Goal: Use online tool/utility: Use online tool/utility

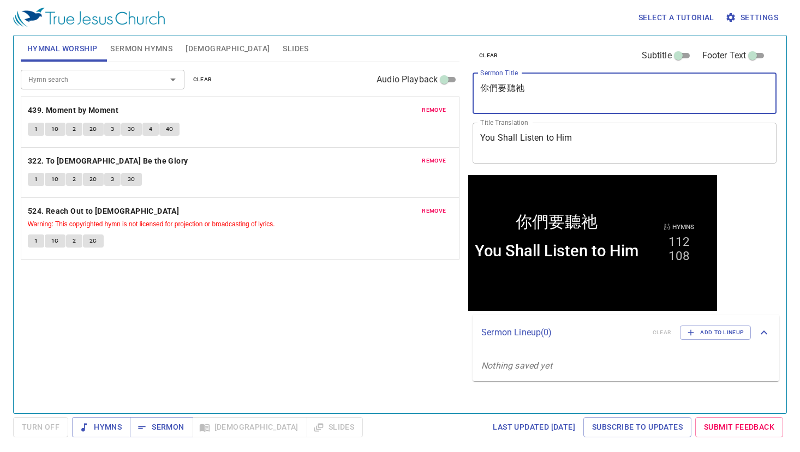
drag, startPoint x: 537, startPoint y: 94, endPoint x: 455, endPoint y: 87, distance: 82.7
click at [455, 87] on div "Hymnal Worship Sermon Hymns Bible Slides Hymn search Hymn search clear Audio Pl…" at bounding box center [399, 220] width 767 height 378
paste textarea "流奶與蜜之地"
type textarea "流奶與蜜之地"
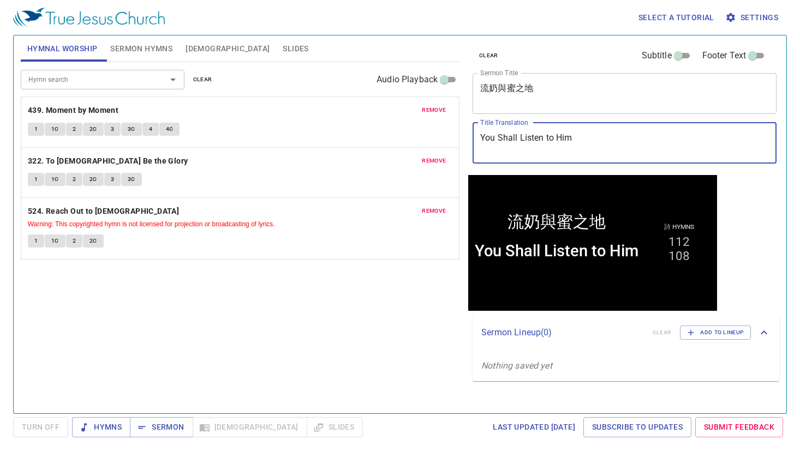
drag, startPoint x: 615, startPoint y: 144, endPoint x: 455, endPoint y: 143, distance: 159.9
click at [455, 143] on div "Hymnal Worship Sermon Hymns Bible Slides Hymn search Hymn search clear Audio Pl…" at bounding box center [399, 220] width 767 height 378
paste textarea "W"
type textarea "A Land Flowing With Milk and Honey"
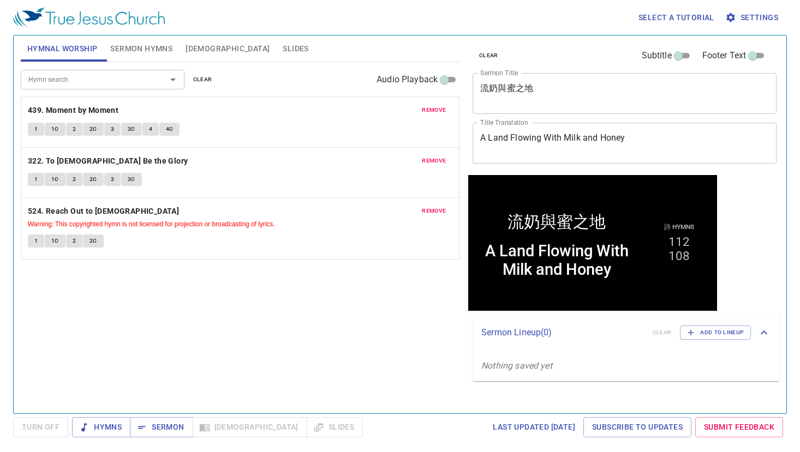
drag, startPoint x: 195, startPoint y: 75, endPoint x: 171, endPoint y: 67, distance: 25.2
click at [195, 75] on span "clear" at bounding box center [202, 80] width 19 height 10
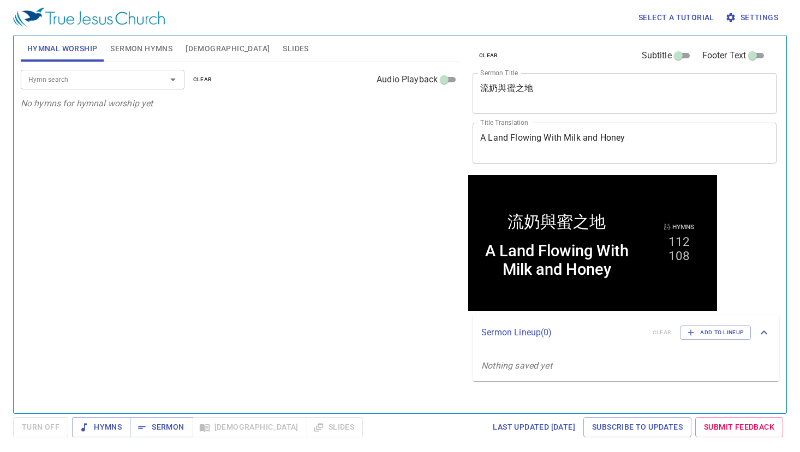
click at [118, 46] on span "Sermon Hymns" at bounding box center [141, 49] width 62 height 14
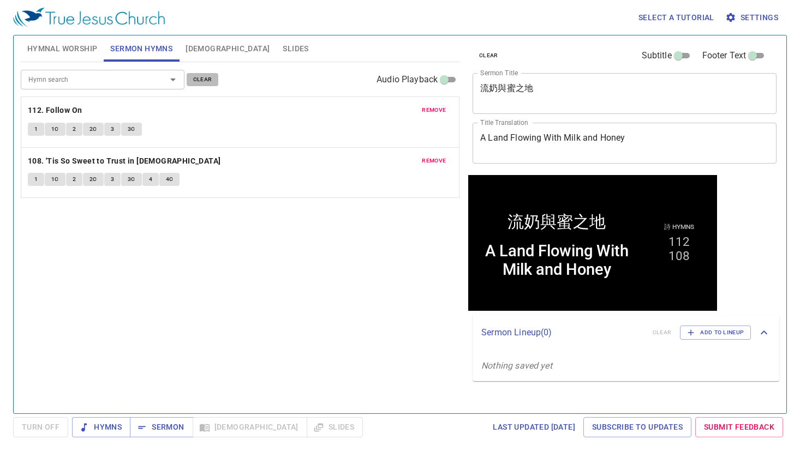
click at [193, 80] on span "clear" at bounding box center [202, 80] width 19 height 10
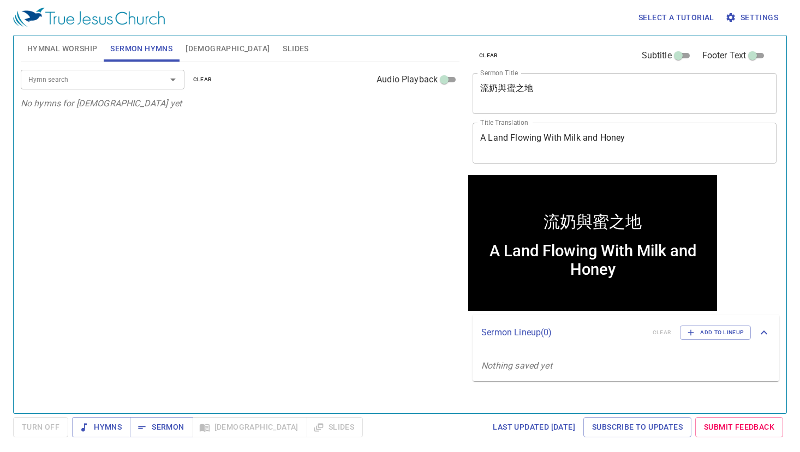
click at [122, 77] on input "Hymn search" at bounding box center [86, 79] width 125 height 13
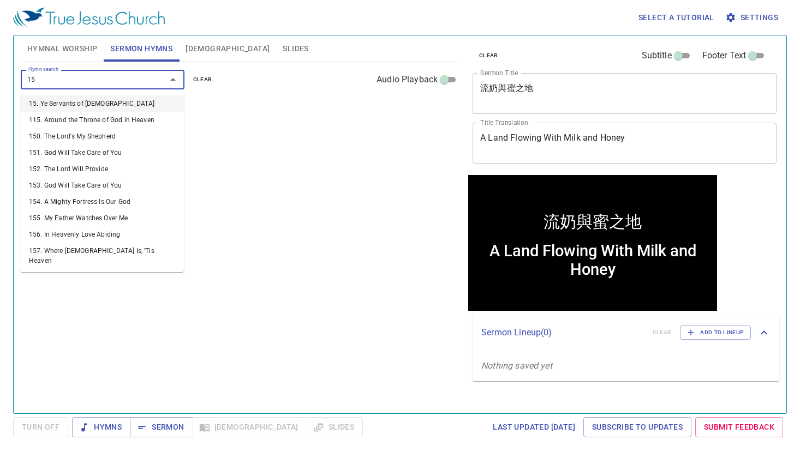
type input "157"
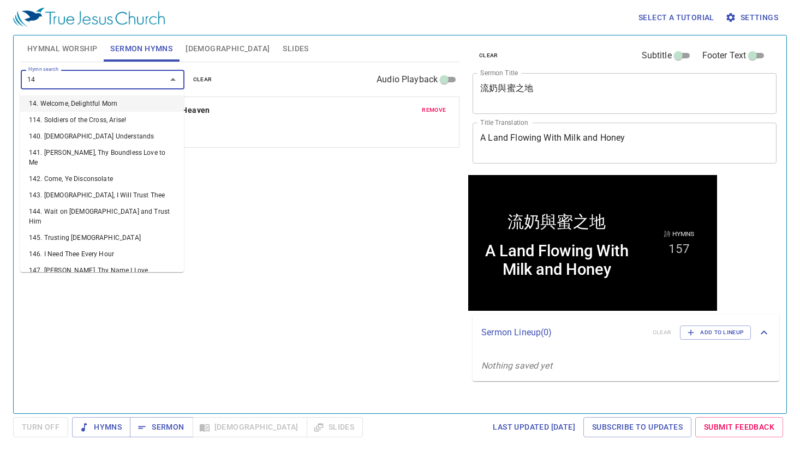
type input "149"
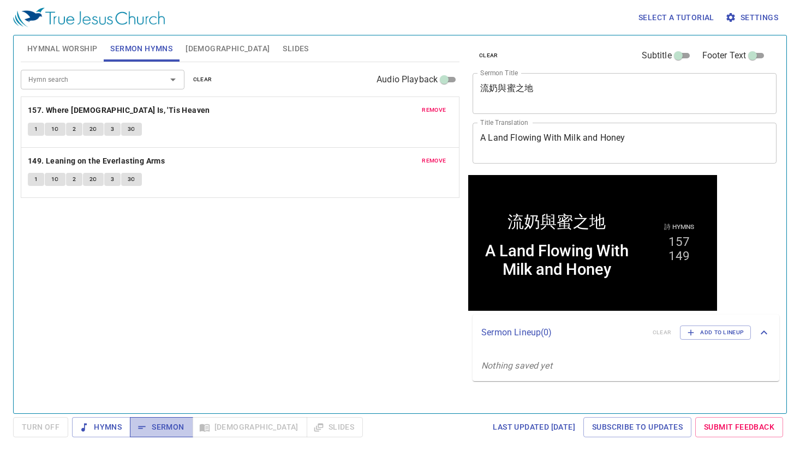
click at [163, 423] on span "Sermon" at bounding box center [161, 428] width 45 height 14
click at [62, 47] on span "Hymnal Worship" at bounding box center [62, 49] width 70 height 14
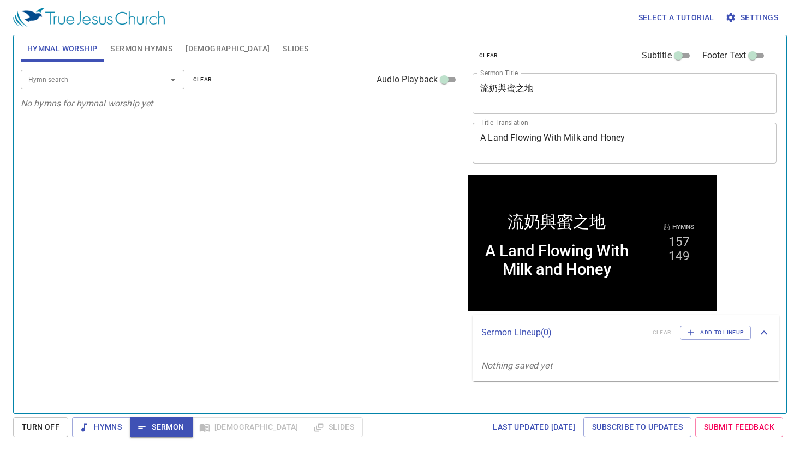
click at [68, 82] on input "Hymn search" at bounding box center [86, 79] width 125 height 13
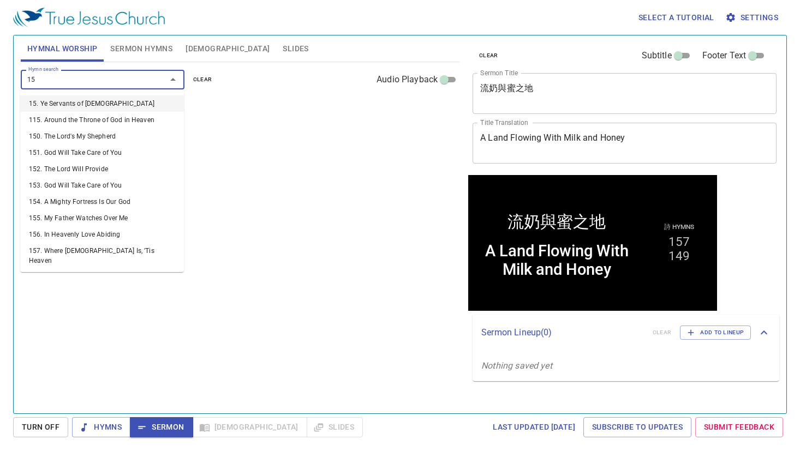
type input "153"
type input "156"
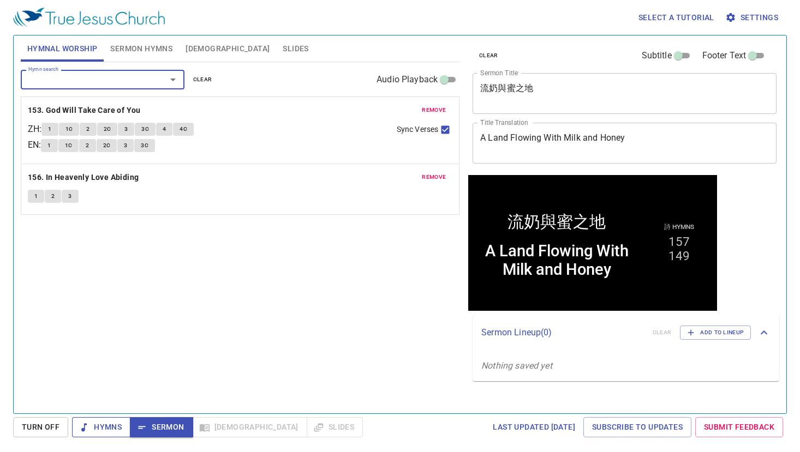
click at [105, 424] on span "Hymns" at bounding box center [101, 428] width 41 height 14
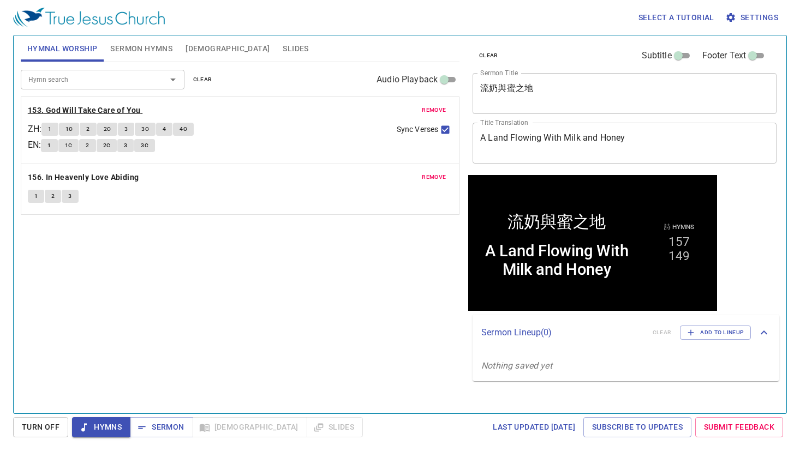
click at [125, 109] on b "153. God Will Take Care of You" at bounding box center [84, 111] width 113 height 14
click at [169, 431] on span "Sermon" at bounding box center [161, 428] width 45 height 14
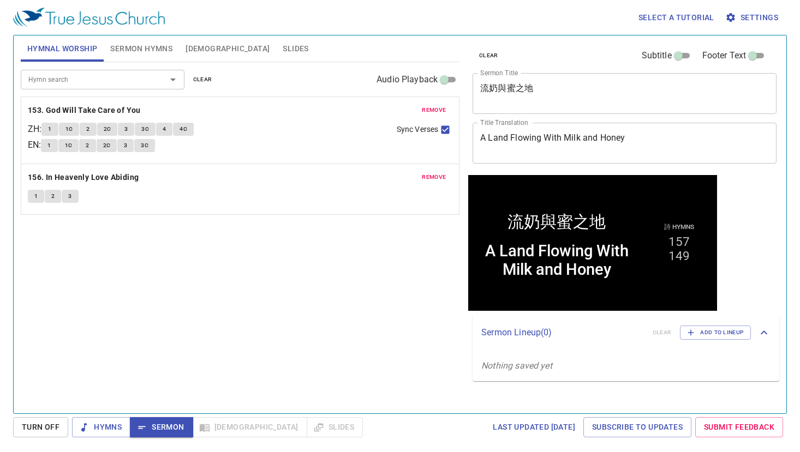
click at [128, 51] on span "Sermon Hymns" at bounding box center [141, 49] width 62 height 14
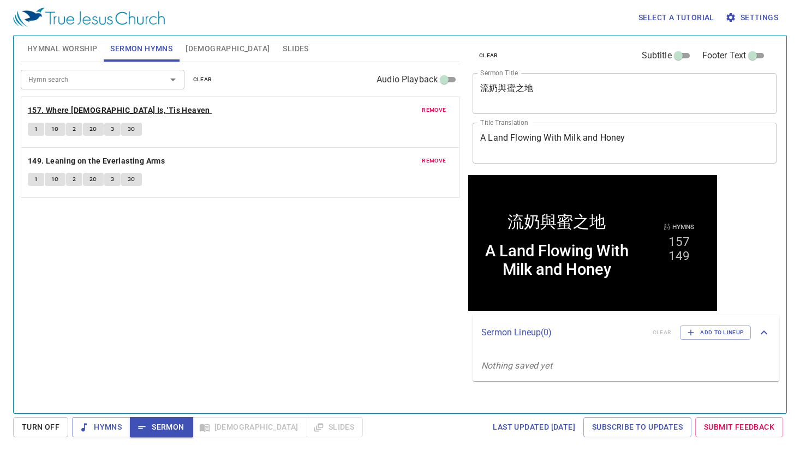
click at [136, 111] on b "157. Where [DEMOGRAPHIC_DATA] Is, 'Tis Heaven" at bounding box center [119, 111] width 182 height 14
click at [170, 421] on span "Sermon" at bounding box center [161, 428] width 45 height 14
click at [283, 50] on span "Slides" at bounding box center [296, 49] width 26 height 14
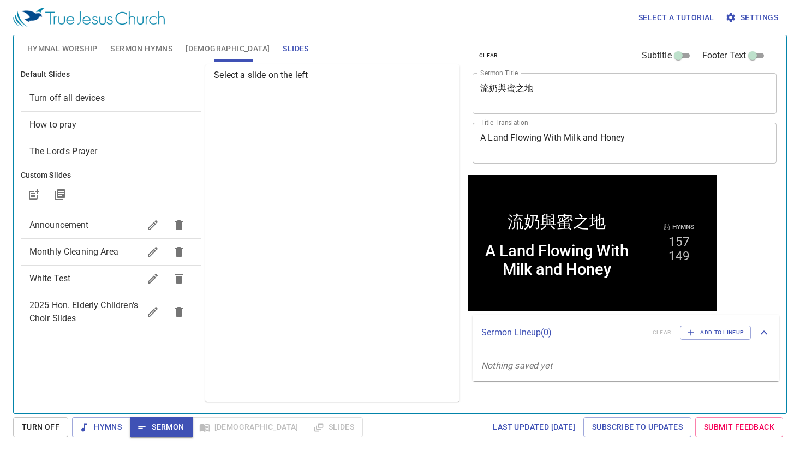
click at [89, 128] on span "How to pray" at bounding box center [110, 124] width 163 height 13
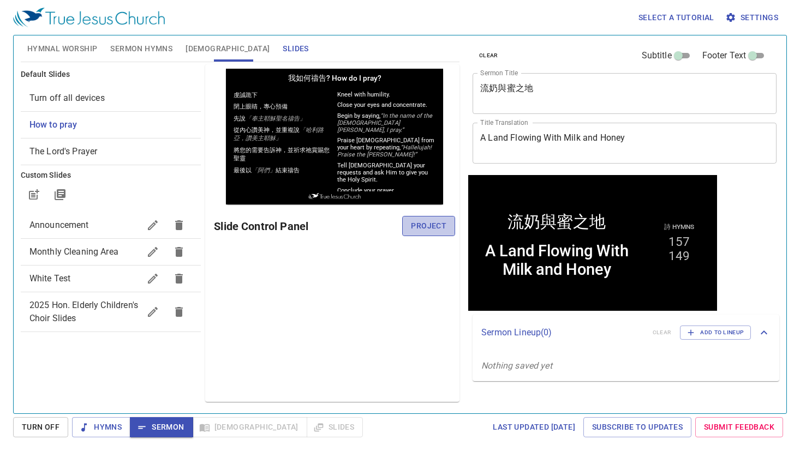
click at [441, 230] on span "Project" at bounding box center [428, 226] width 35 height 14
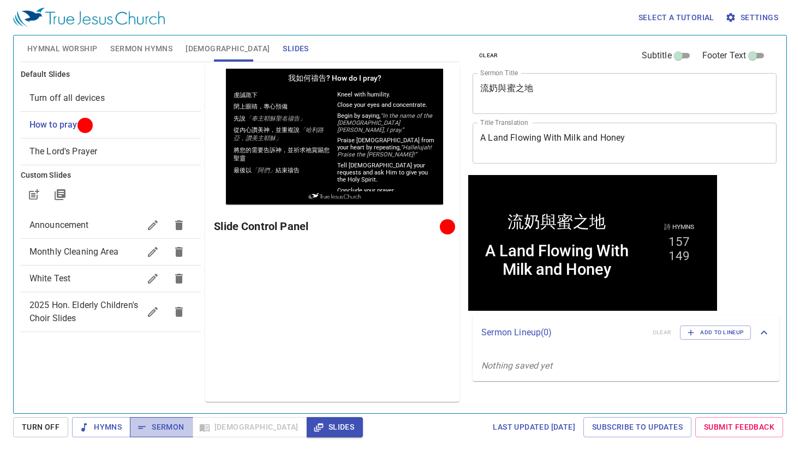
click at [144, 422] on icon "button" at bounding box center [141, 427] width 11 height 11
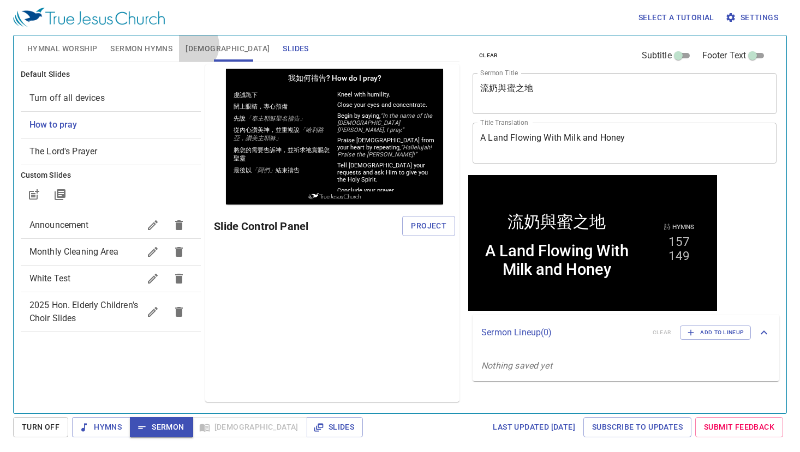
click at [192, 45] on span "[DEMOGRAPHIC_DATA]" at bounding box center [227, 49] width 84 height 14
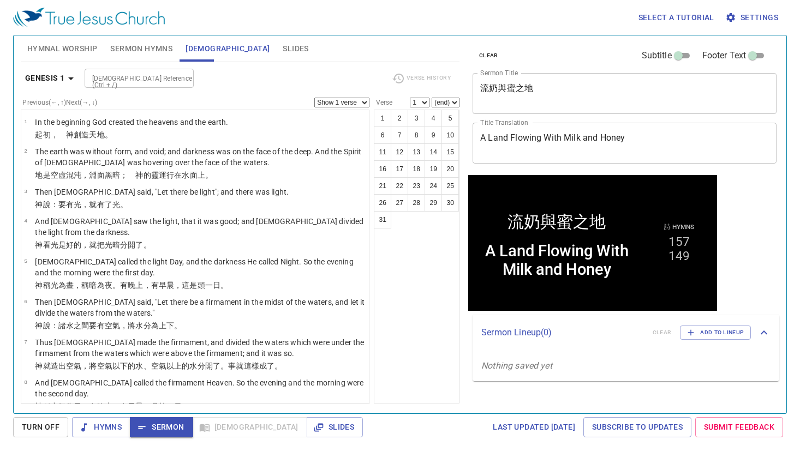
click at [112, 79] on input "[DEMOGRAPHIC_DATA] Reference (Ctrl + /)" at bounding box center [130, 78] width 85 height 13
click at [142, 81] on input "[DEMOGRAPHIC_DATA] Reference (Ctrl + /)" at bounding box center [130, 78] width 85 height 13
type input "ex 3 7"
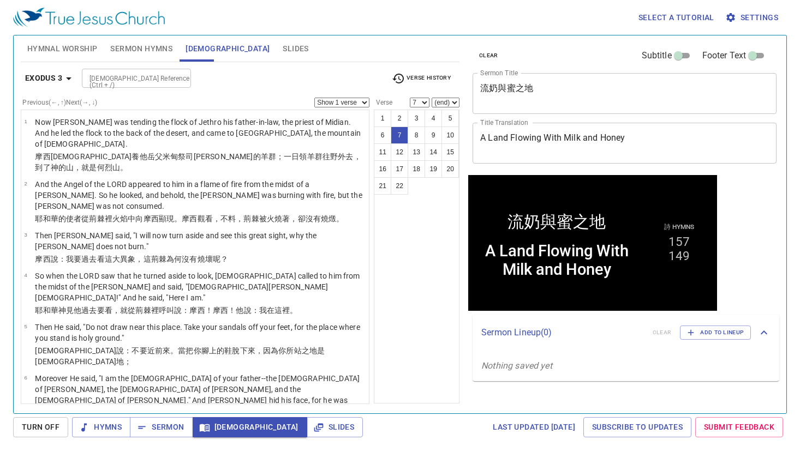
scroll to position [125, 0]
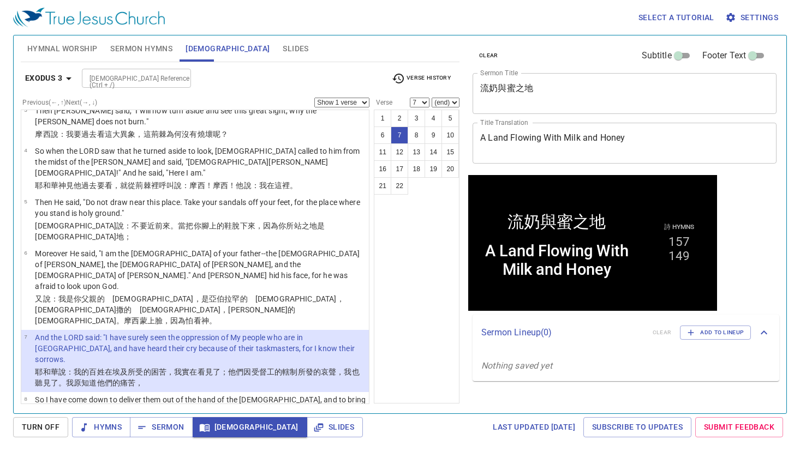
click at [397, 308] on div "1 2 3 4 5 6 7 8 9 10 11 12 13 14 15 16 17 18 19 20 21 22" at bounding box center [417, 257] width 86 height 294
select select "8"
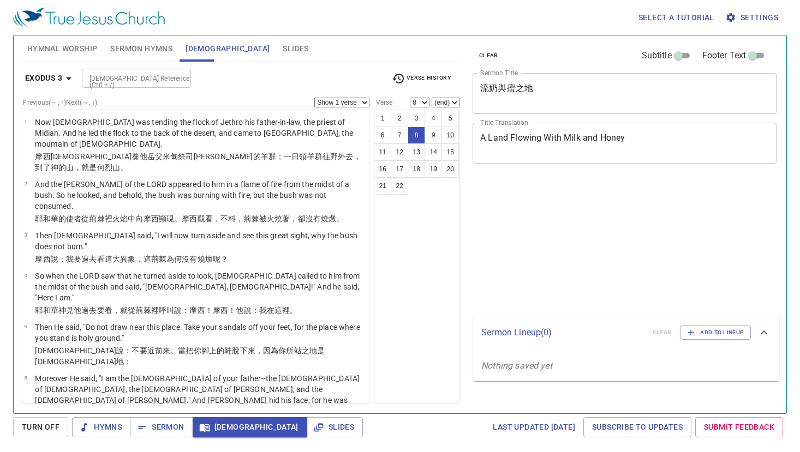
select select "8"
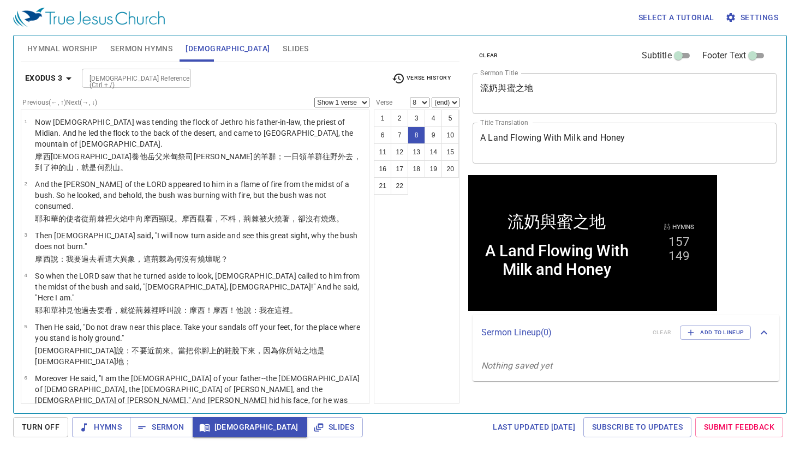
scroll to position [125, 0]
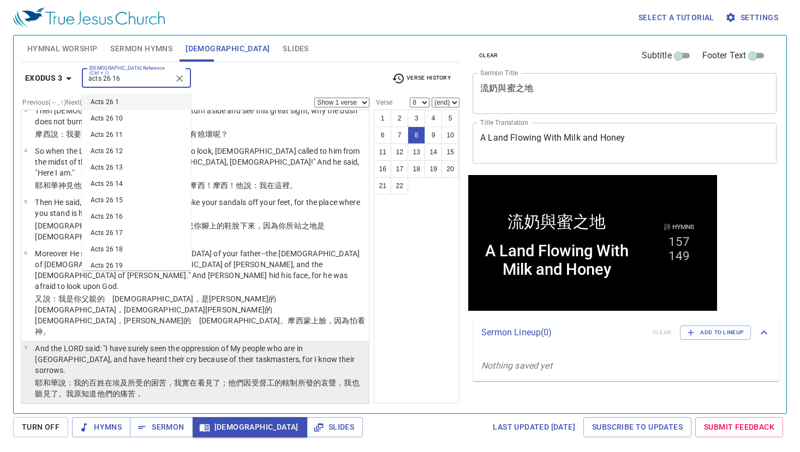
type input "acts 26 16"
select select "16"
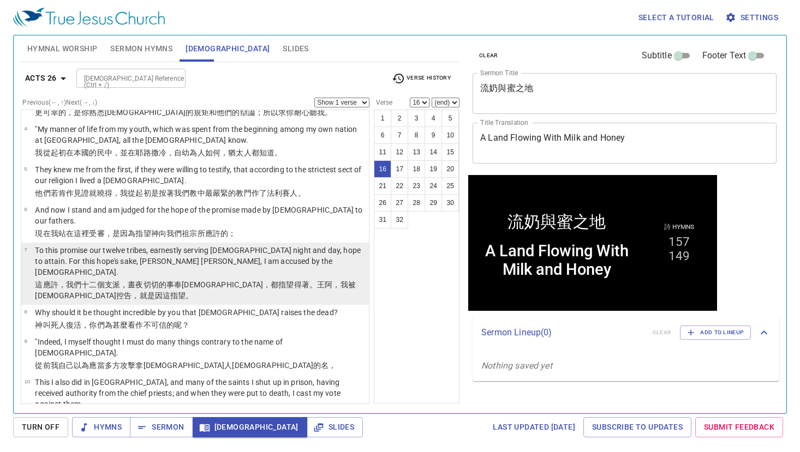
scroll to position [516, 0]
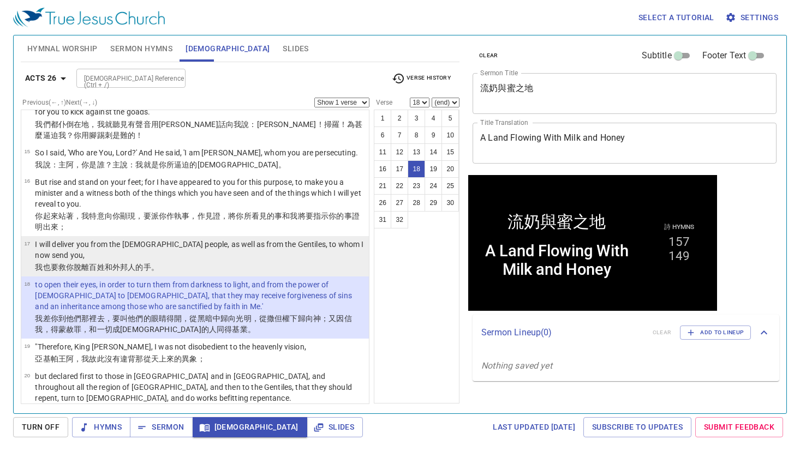
scroll to position [625, 0]
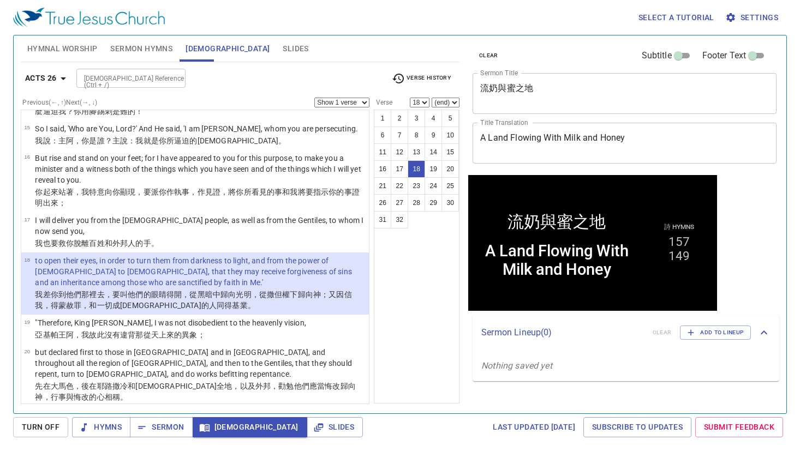
select select "17"
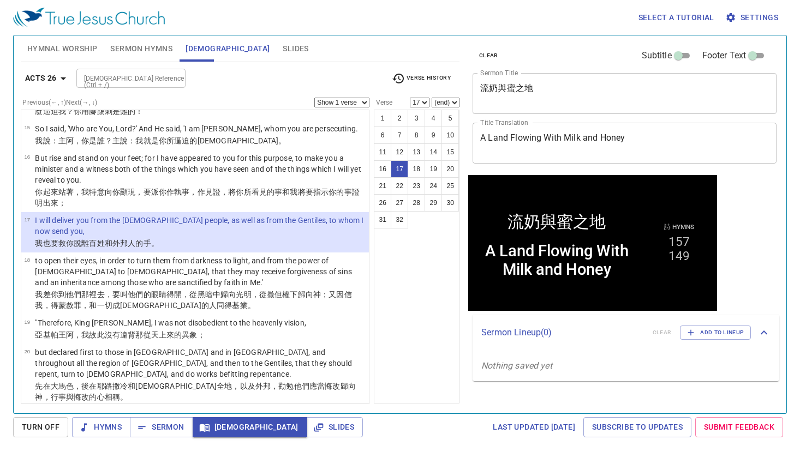
click at [340, 100] on select "Show 1 verse Show 2 verses Show 3 verses Show 4 verses Show 5 verses" at bounding box center [341, 103] width 55 height 10
select select "2"
click at [314, 98] on select "Show 1 verse Show 2 verses Show 3 verses Show 4 verses Show 5 verses" at bounding box center [341, 103] width 55 height 10
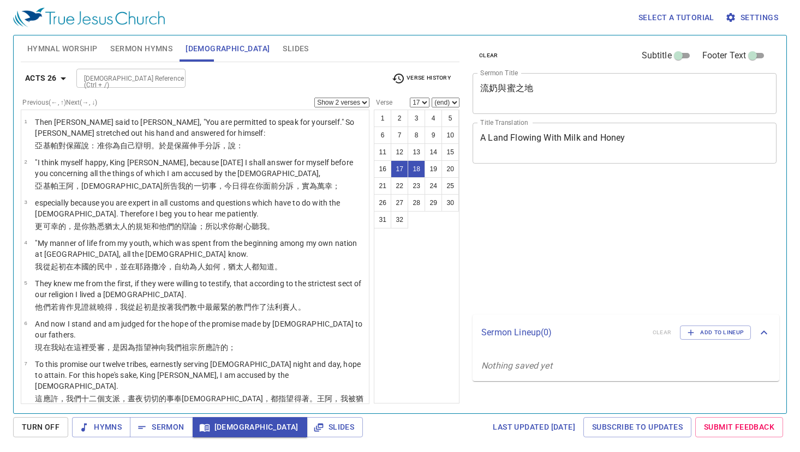
select select "2"
select select "17"
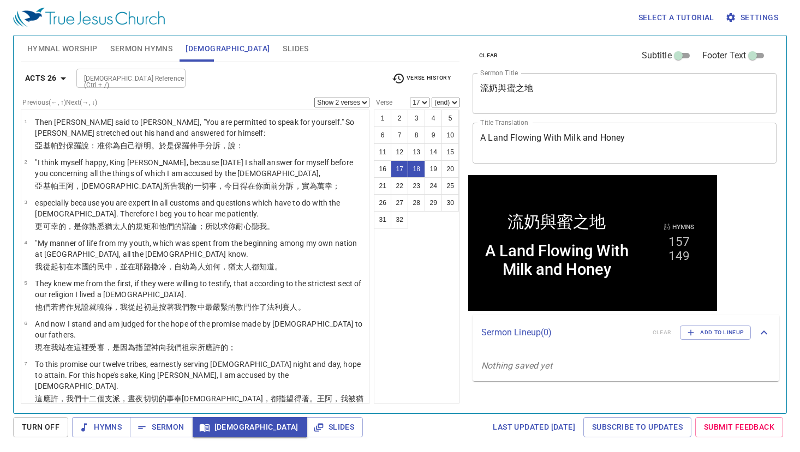
scroll to position [625, 0]
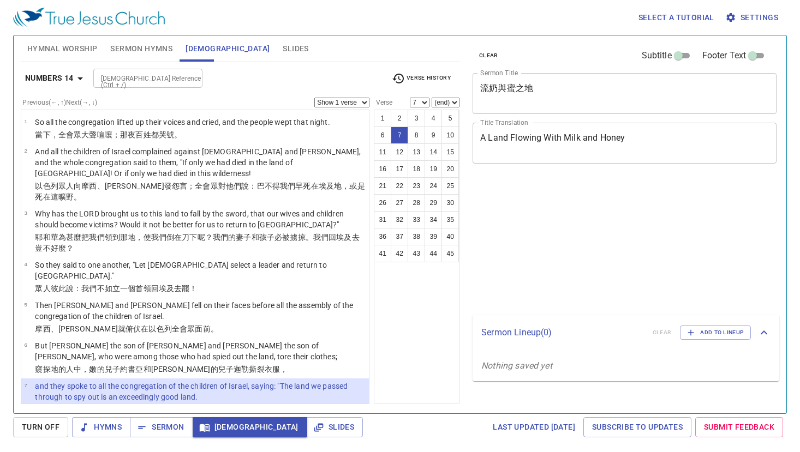
select select "7"
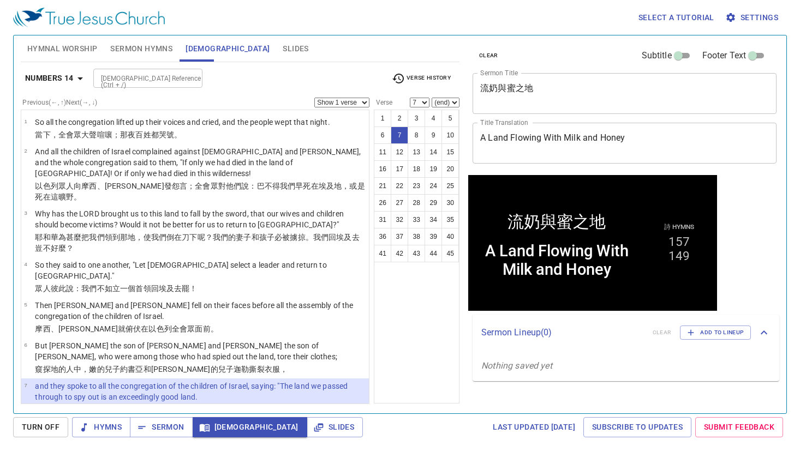
scroll to position [55, 0]
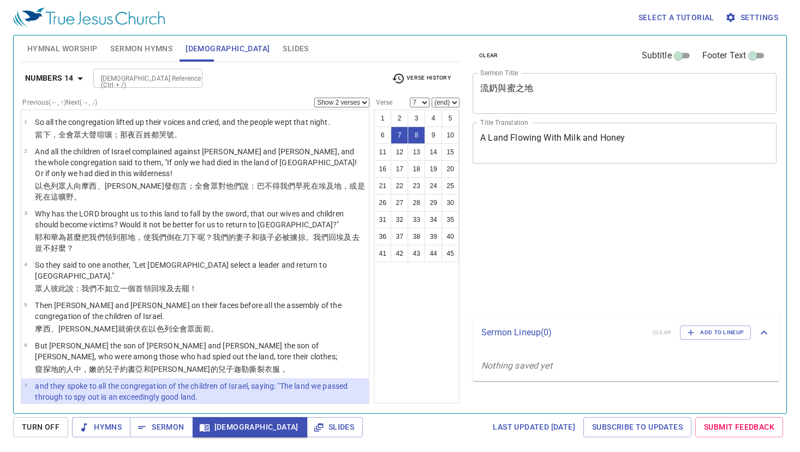
select select "2"
select select "7"
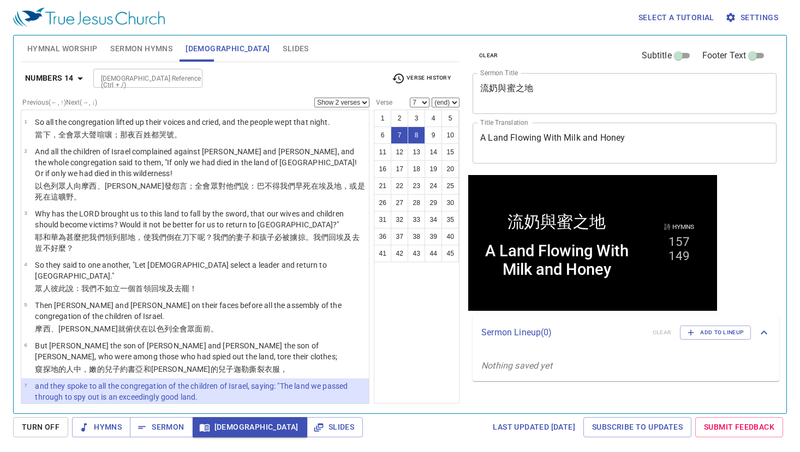
scroll to position [164, 0]
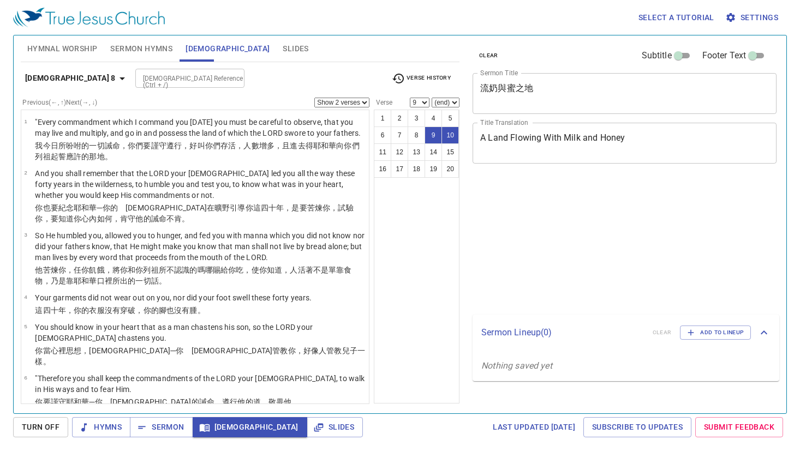
select select "2"
select select "9"
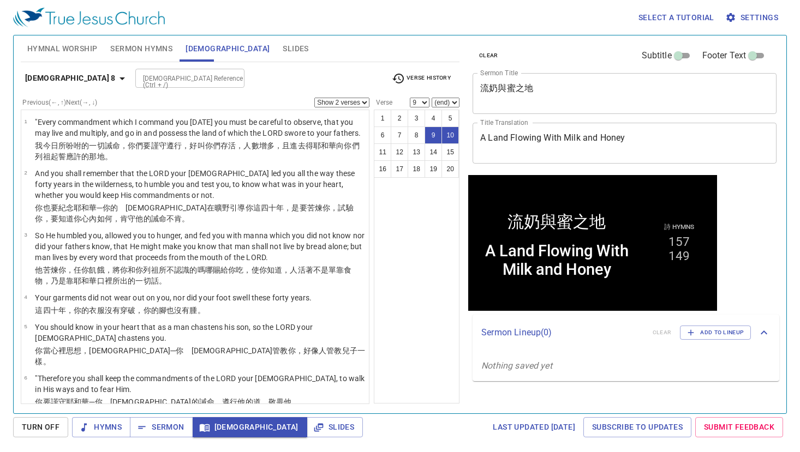
scroll to position [207, 0]
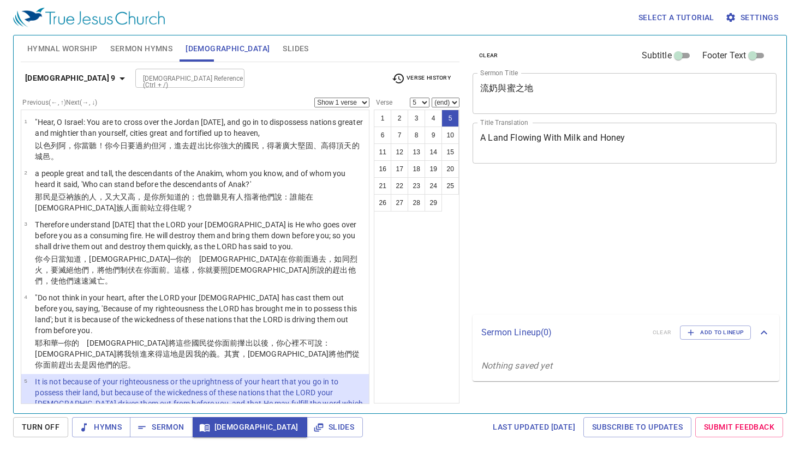
select select "5"
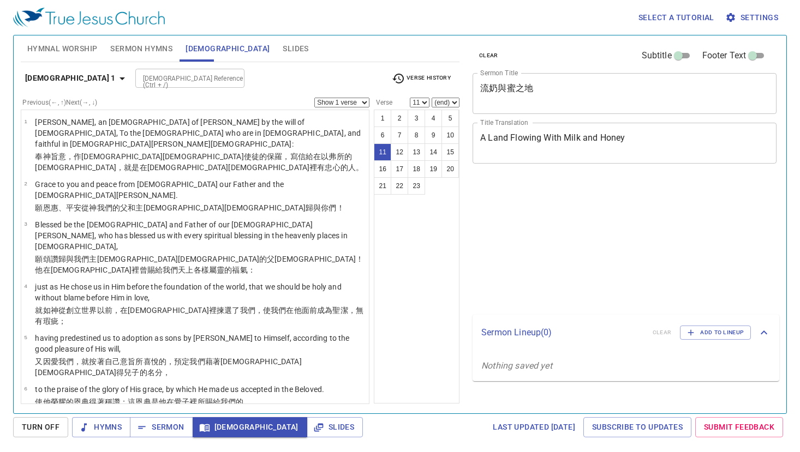
select select "11"
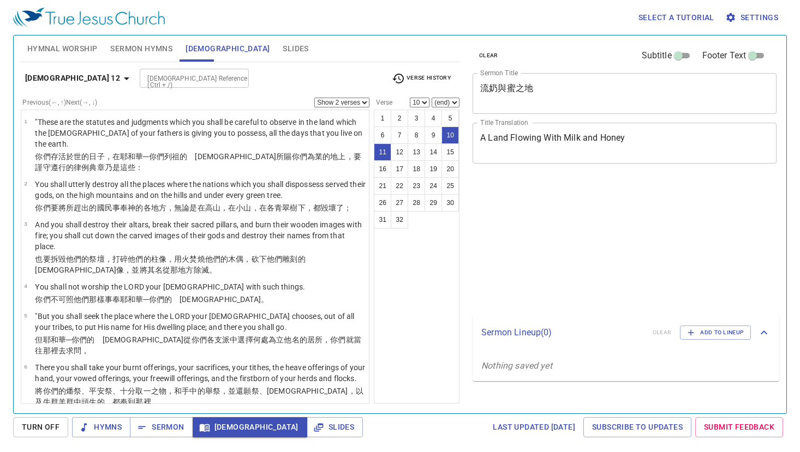
select select "2"
select select "10"
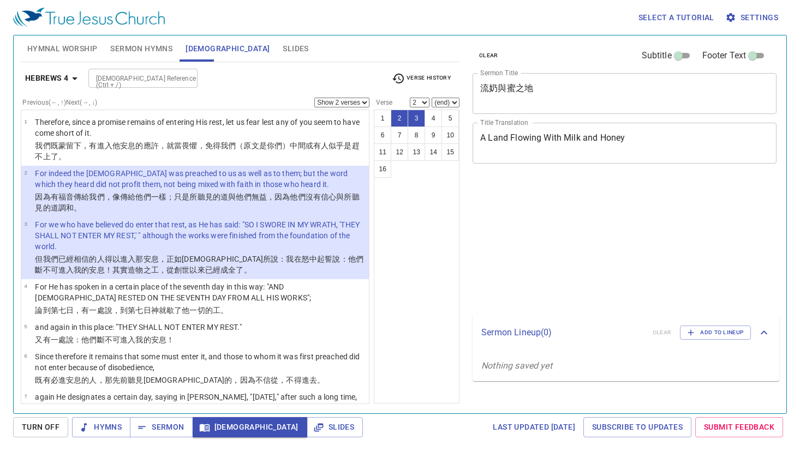
select select "2"
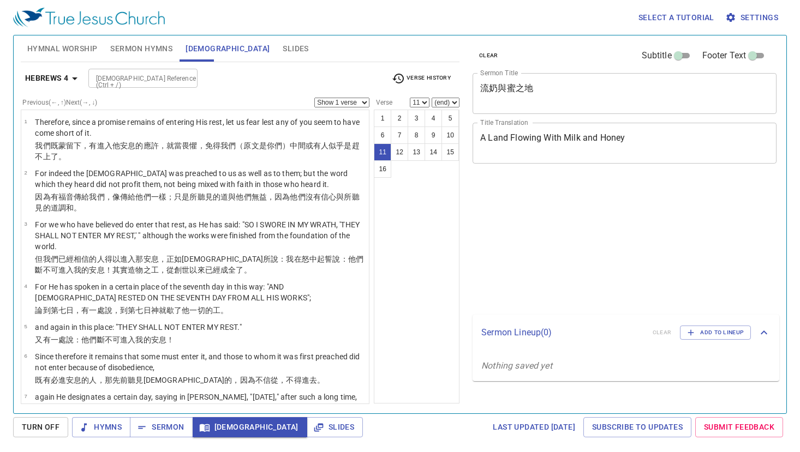
select select "11"
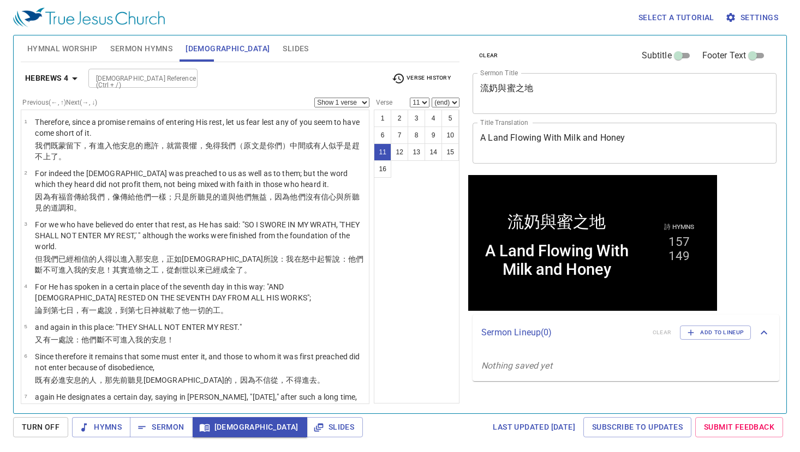
scroll to position [415, 0]
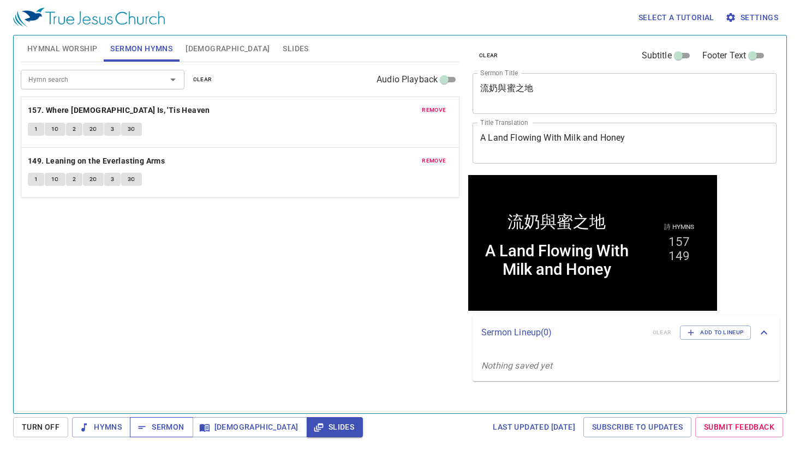
click at [168, 424] on span "Sermon" at bounding box center [161, 428] width 45 height 14
click at [283, 54] on span "Slides" at bounding box center [296, 49] width 26 height 14
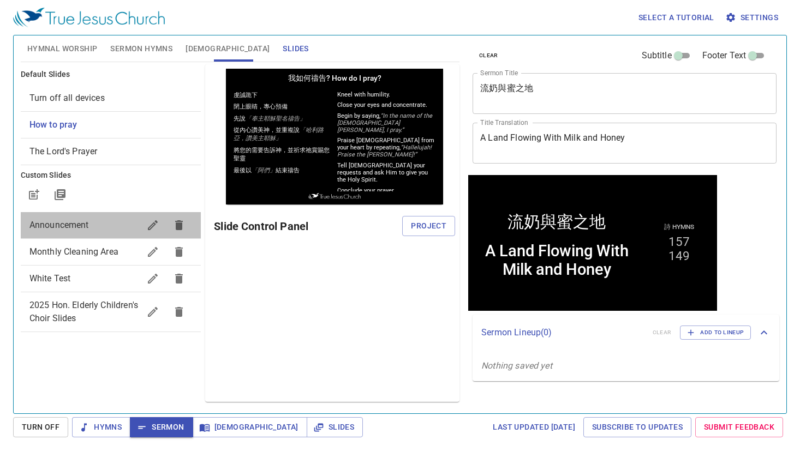
click at [71, 229] on span "Announcement" at bounding box center [58, 225] width 59 height 10
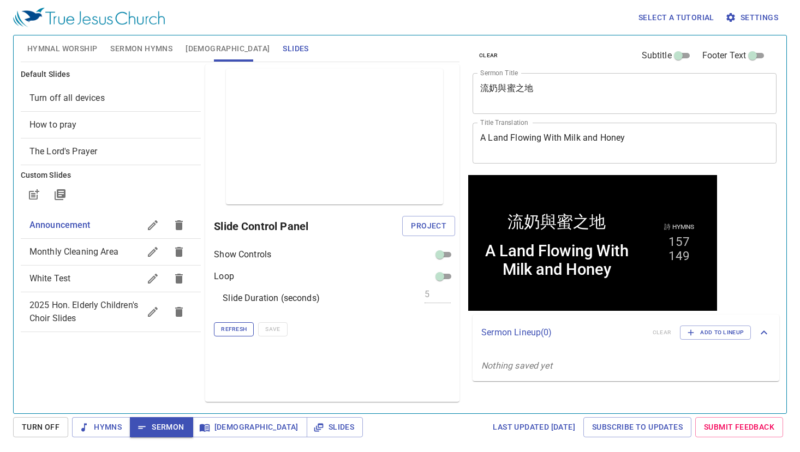
click at [235, 331] on span "Refresh" at bounding box center [234, 330] width 26 height 10
click at [242, 332] on span "Refresh" at bounding box center [234, 330] width 26 height 10
click at [236, 331] on span "Refresh" at bounding box center [234, 330] width 26 height 10
click at [76, 255] on span "Monthly Cleaning Area" at bounding box center [73, 252] width 89 height 10
click at [73, 227] on span "Announcement" at bounding box center [58, 225] width 59 height 10
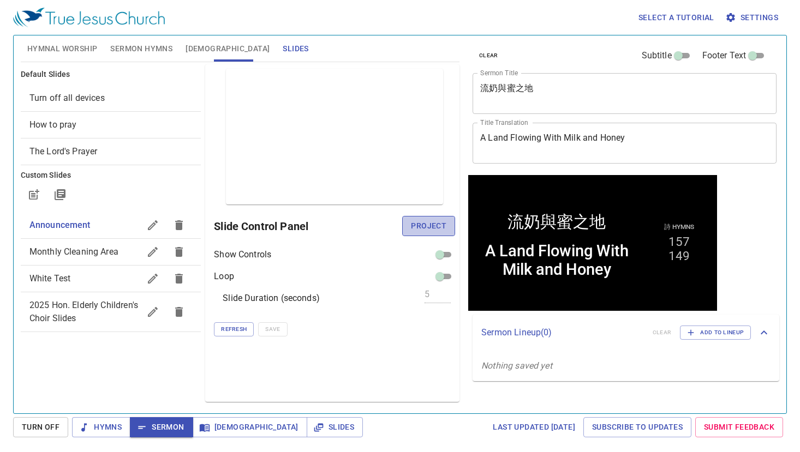
click at [426, 227] on span "Project" at bounding box center [428, 226] width 35 height 14
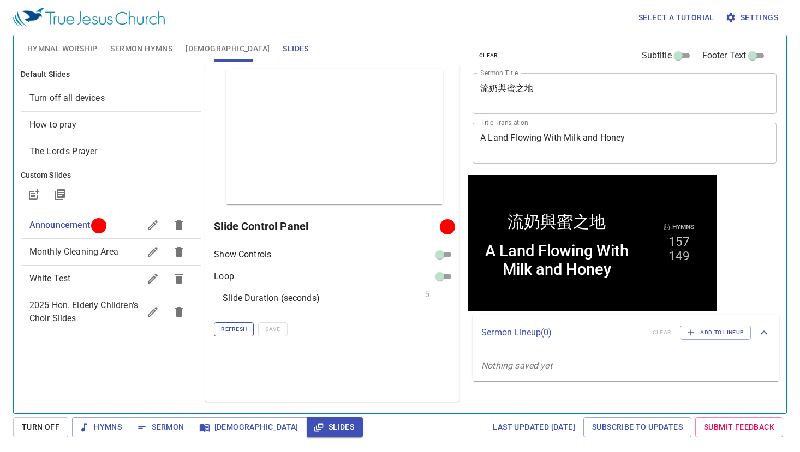
click at [241, 330] on span "Refresh" at bounding box center [234, 330] width 26 height 10
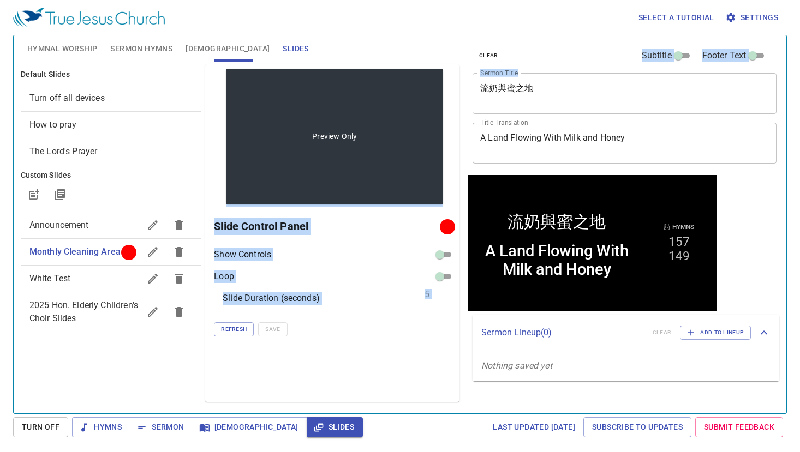
drag, startPoint x: 552, startPoint y: 81, endPoint x: 426, endPoint y: 80, distance: 126.6
click at [426, 80] on div "Hymnal Worship Sermon Hymns Bible Slides Hymn search Hymn search clear Audio Pl…" at bounding box center [399, 220] width 767 height 378
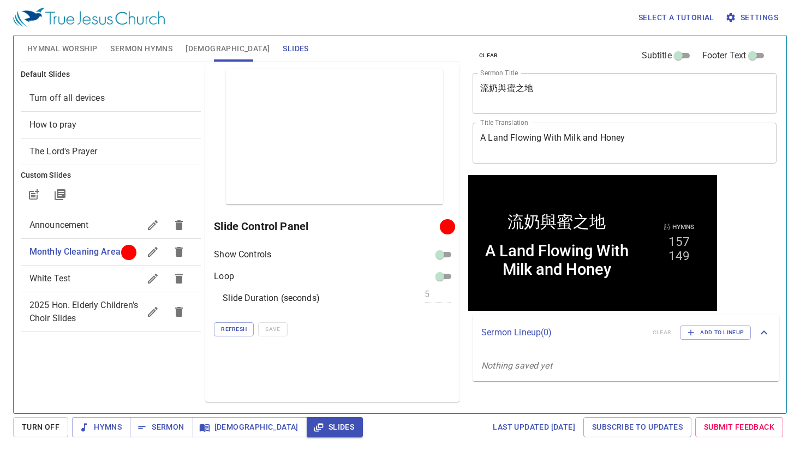
click at [530, 91] on textarea "流奶與蜜之地" at bounding box center [624, 93] width 289 height 21
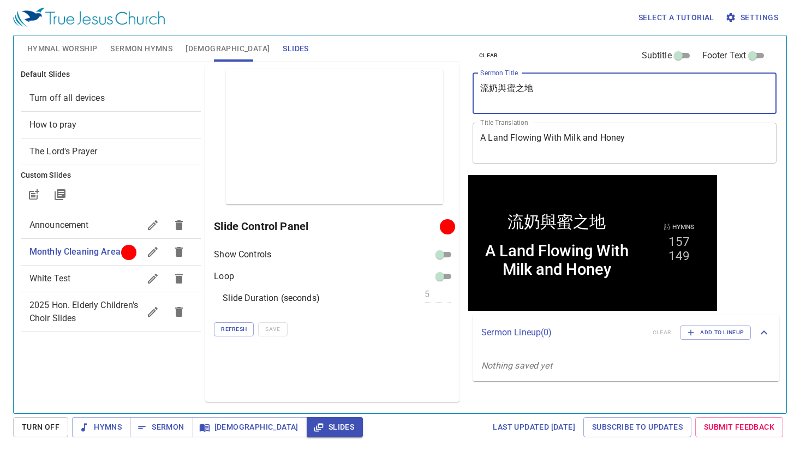
click at [530, 91] on textarea "流奶與蜜之地" at bounding box center [624, 93] width 289 height 21
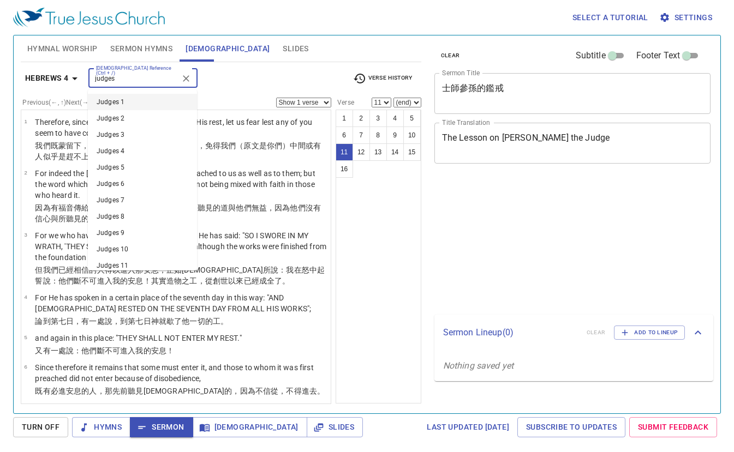
select select "11"
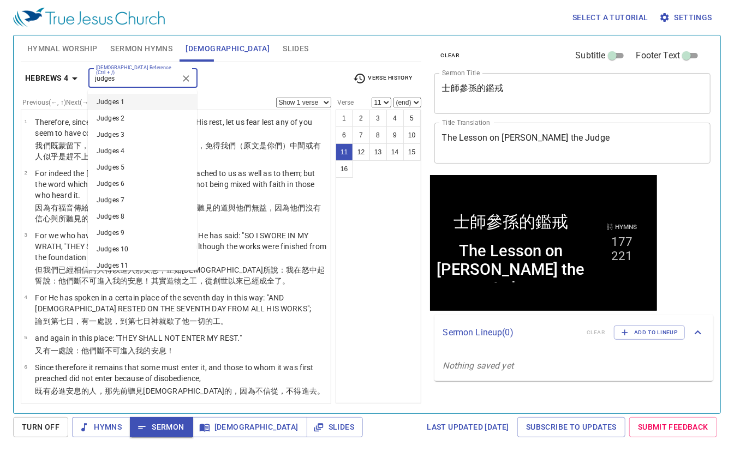
scroll to position [415, 0]
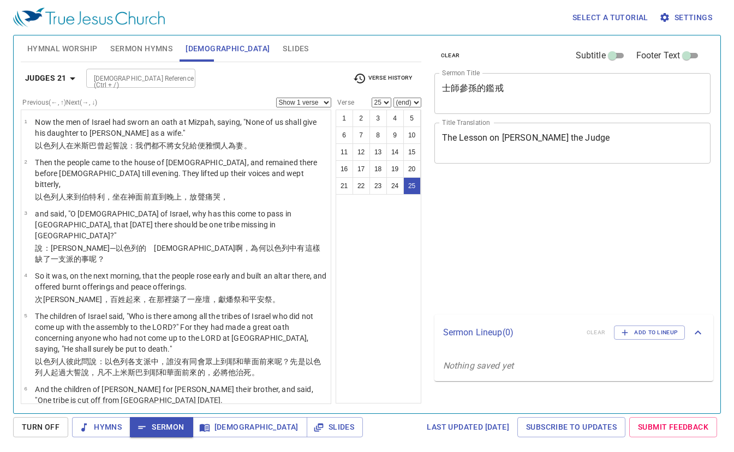
select select "25"
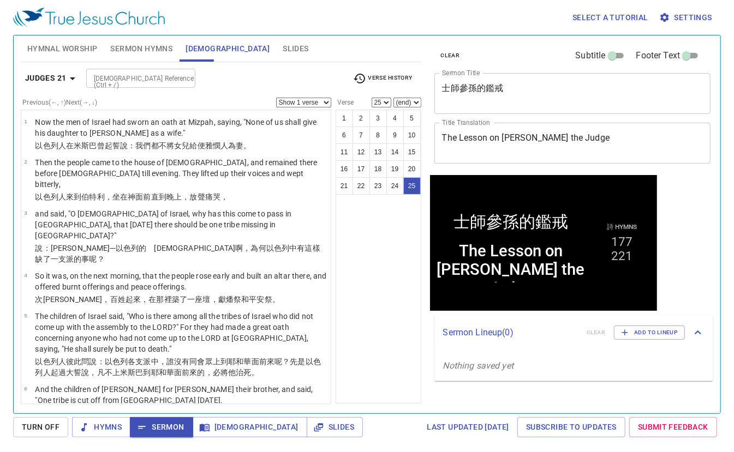
scroll to position [985, 0]
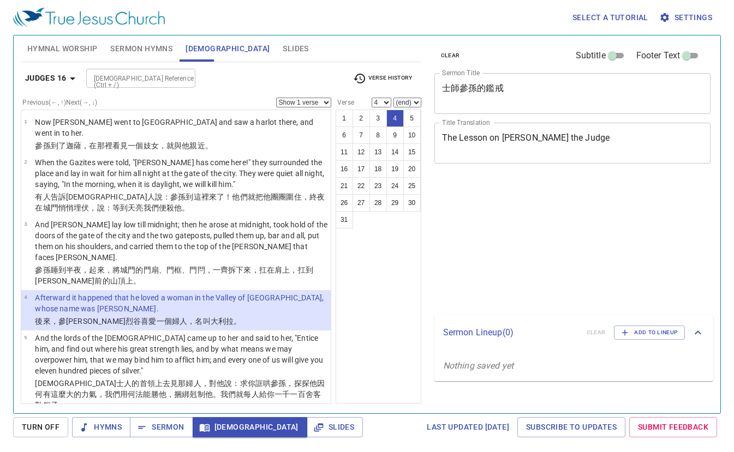
select select "4"
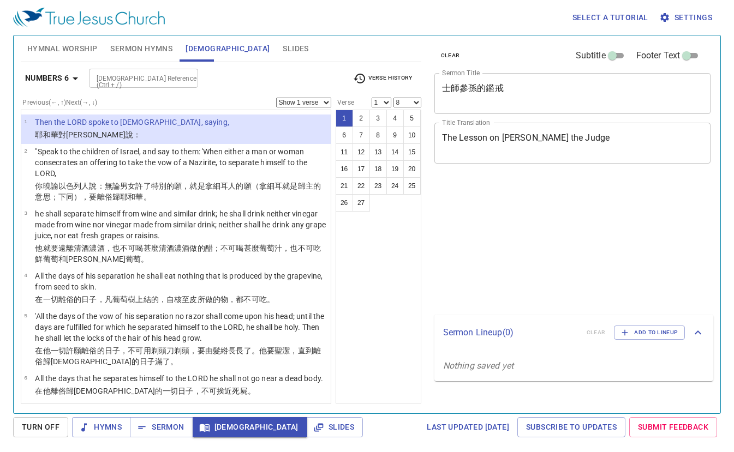
select select "8"
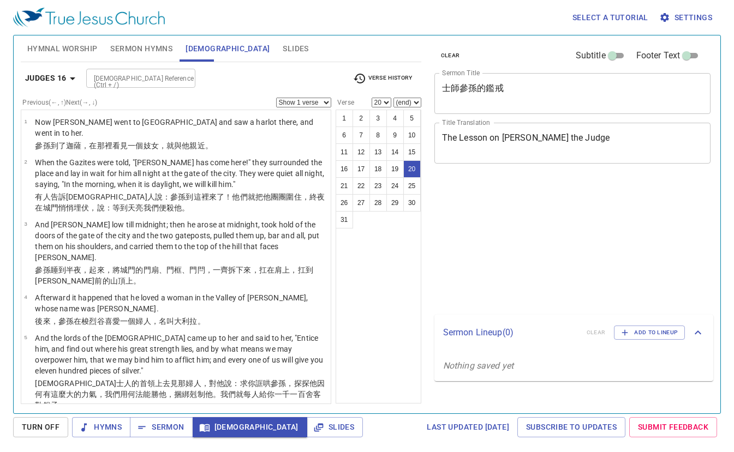
select select "20"
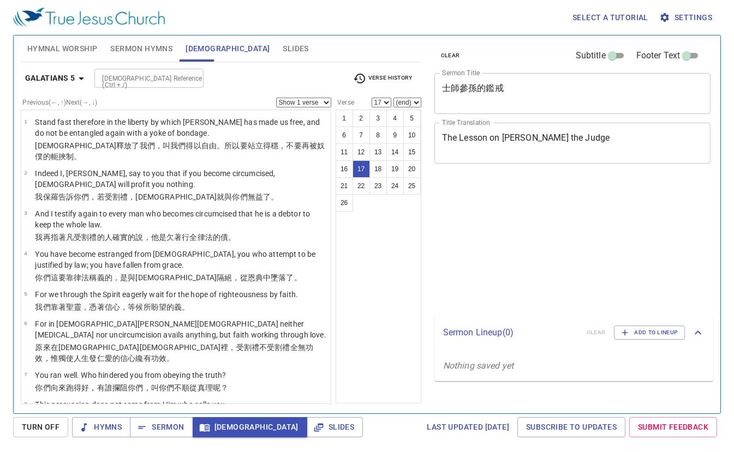
select select "17"
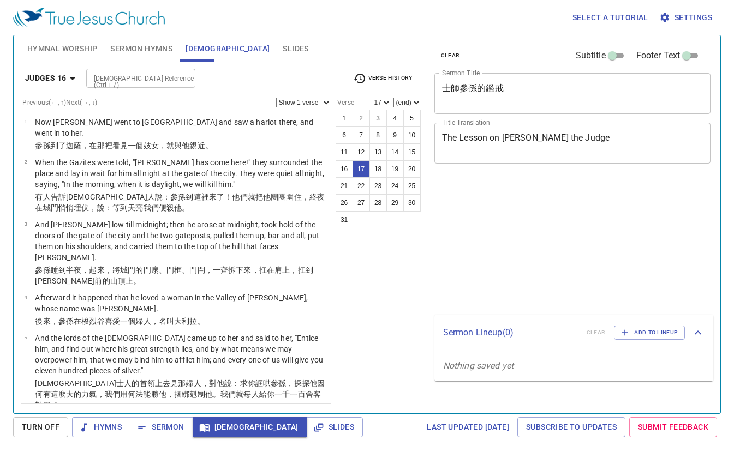
select select "17"
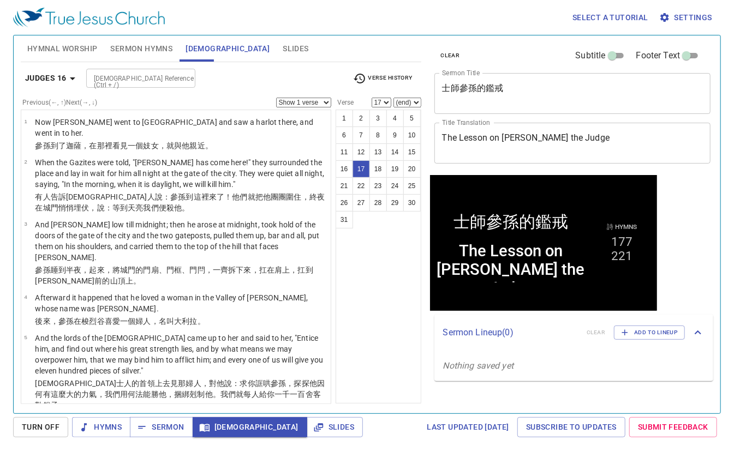
scroll to position [668, 0]
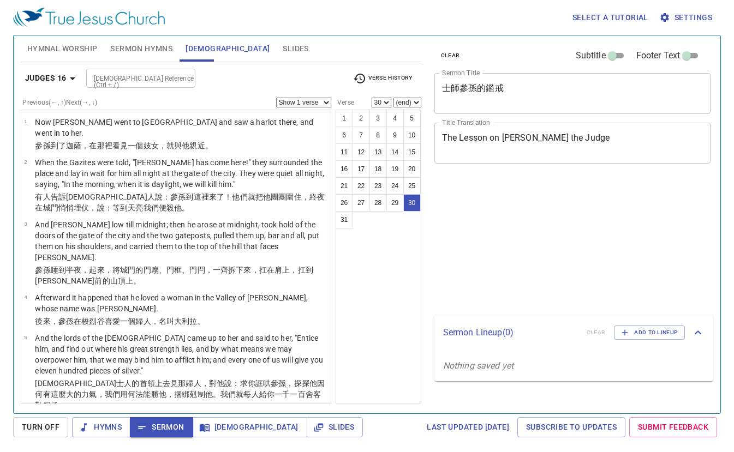
select select "30"
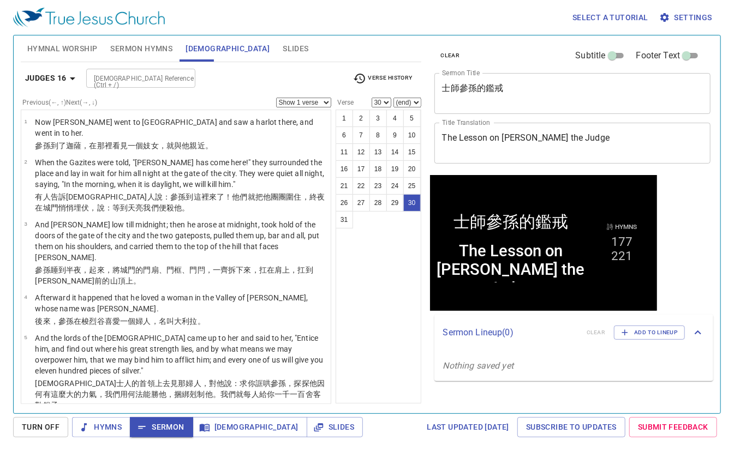
scroll to position [1382, 0]
